Goal: Task Accomplishment & Management: Manage account settings

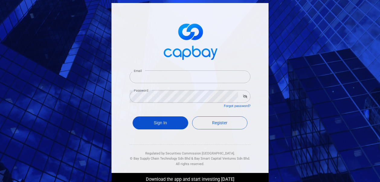
type input "[EMAIL_ADDRESS][DOMAIN_NAME]"
click at [146, 124] on button "Sign In" at bounding box center [161, 122] width 56 height 13
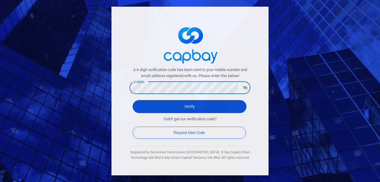
click at [143, 107] on button "Verify" at bounding box center [190, 106] width 114 height 13
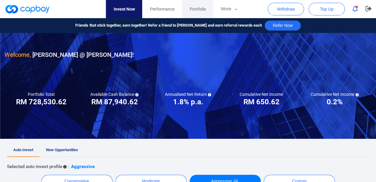
click at [198, 11] on span "Portfolio" at bounding box center [197, 9] width 16 height 7
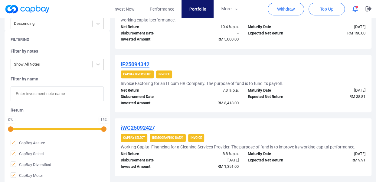
scroll to position [302, 0]
